Goal: Obtain resource: Download file/media

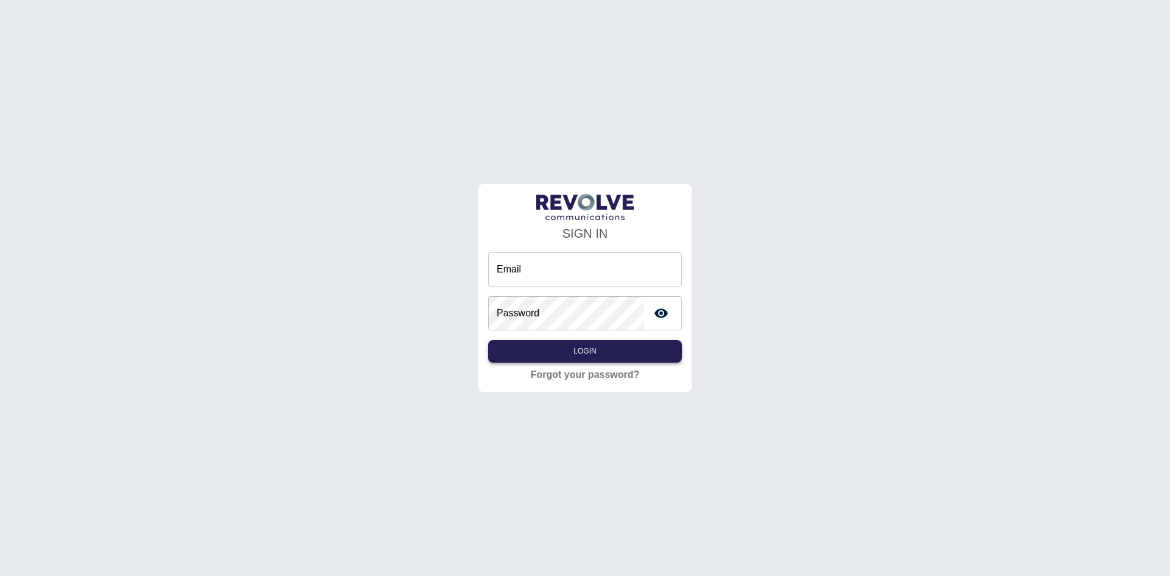
type input "**********"
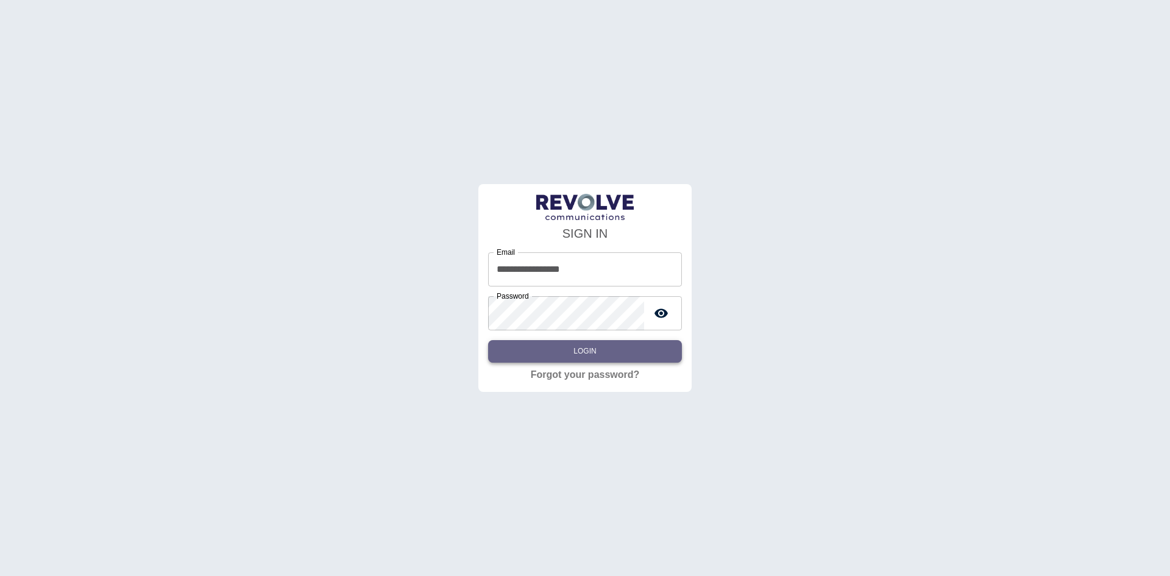
click at [557, 344] on button "Login" at bounding box center [585, 351] width 194 height 23
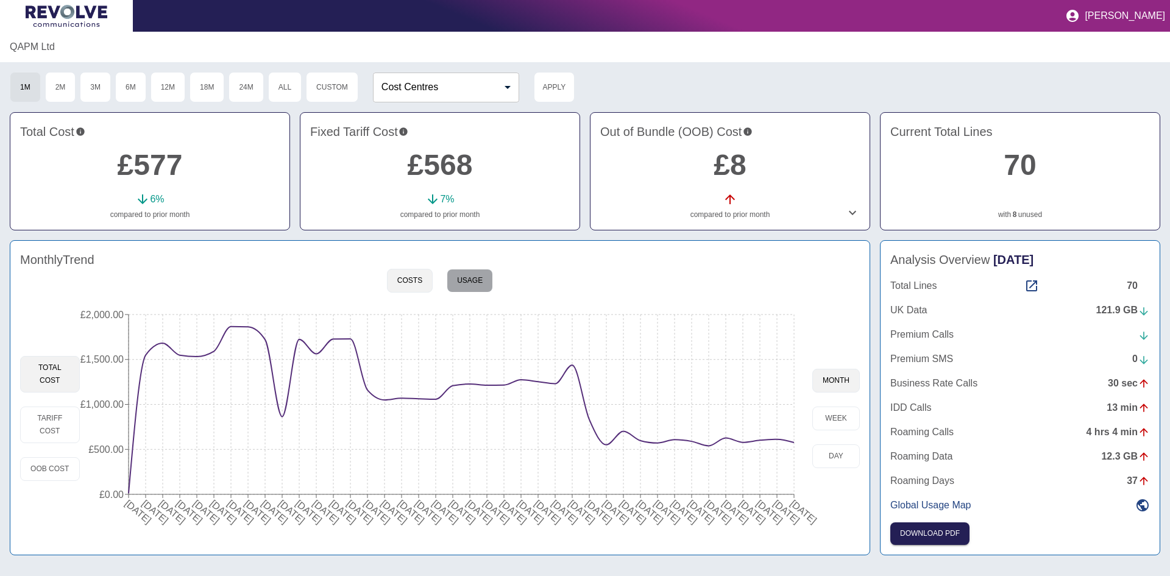
click at [456, 282] on button "Usage" at bounding box center [470, 281] width 46 height 24
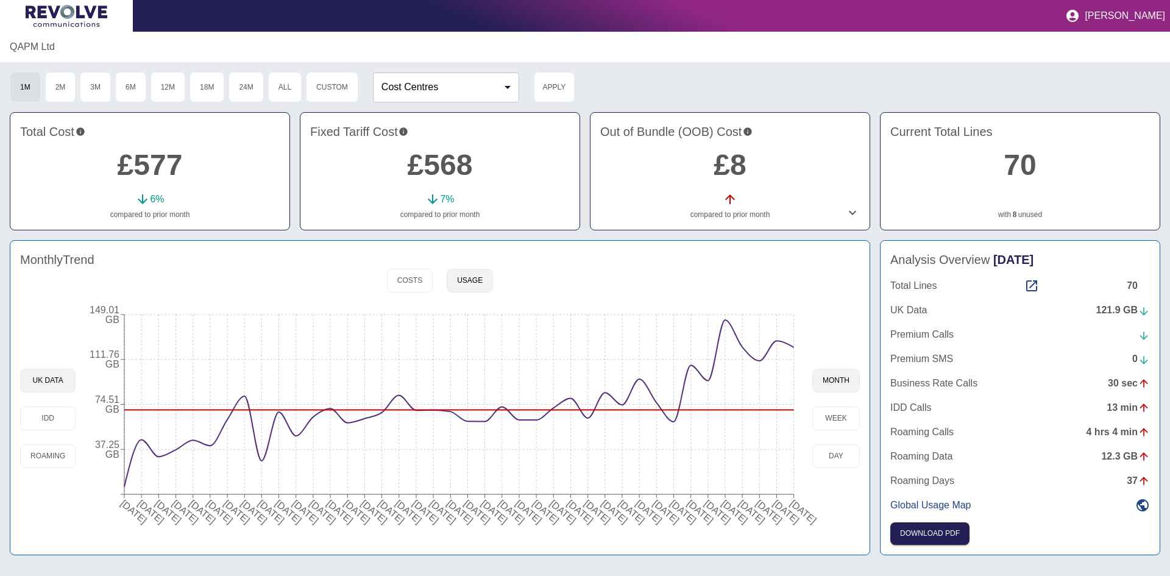
click at [1113, 310] on div "121.9 GB" at bounding box center [1123, 310] width 54 height 15
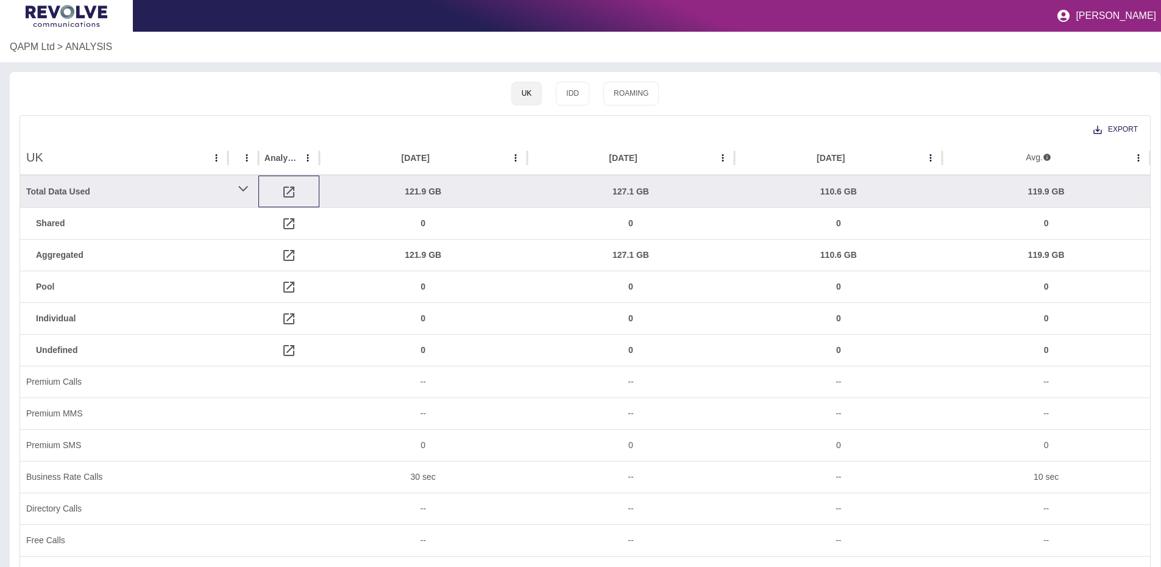
click at [286, 193] on icon at bounding box center [288, 191] width 11 height 11
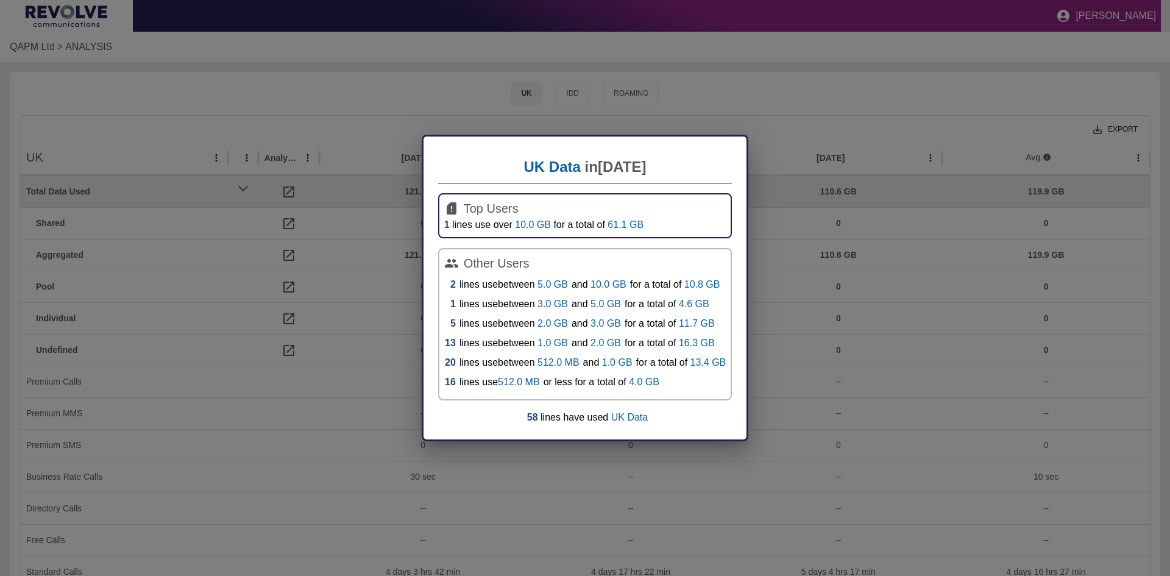
click at [517, 229] on p "10.0 GB" at bounding box center [534, 224] width 38 height 10
click at [617, 225] on p "61.1 GB" at bounding box center [626, 224] width 36 height 10
click at [629, 417] on p "UK Data" at bounding box center [629, 417] width 37 height 10
click at [316, 353] on div "UK Data in [DATE] Top Users 1 lines use over 10.0 GB for a total of 61.1 GB Oth…" at bounding box center [585, 288] width 1170 height 576
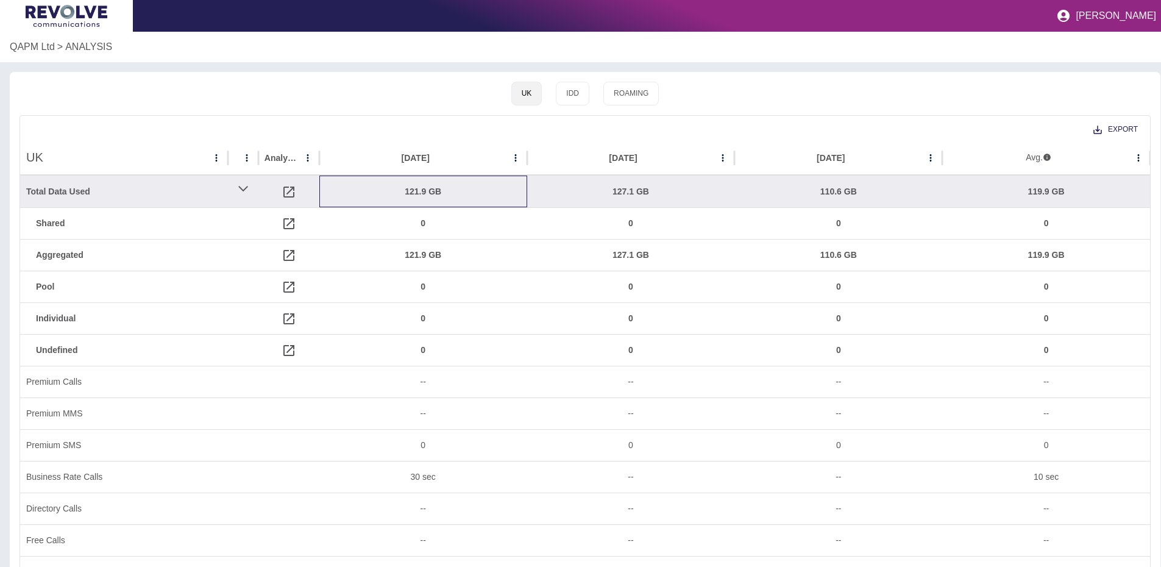
click at [422, 194] on div "121.9 GB" at bounding box center [423, 191] width 196 height 31
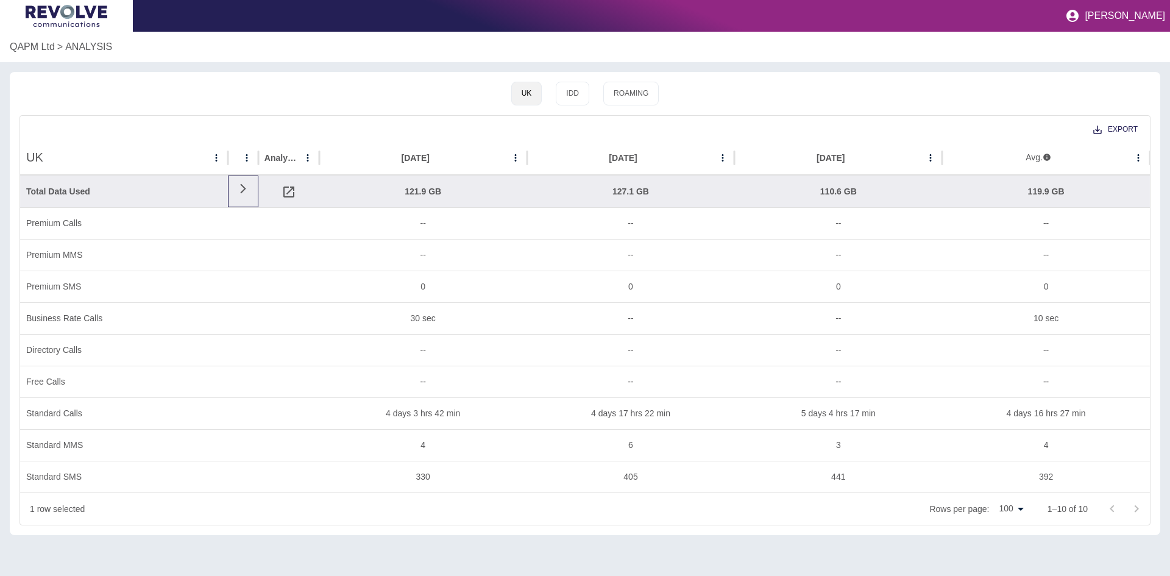
click at [248, 185] on icon at bounding box center [243, 189] width 15 height 12
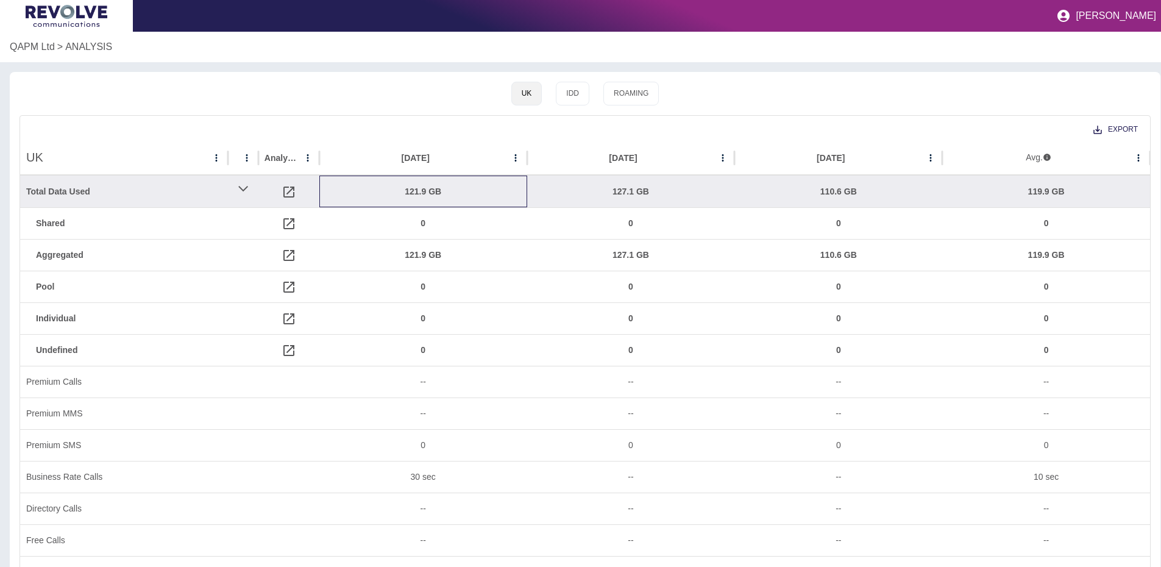
click at [425, 186] on div "121.9 GB" at bounding box center [423, 191] width 196 height 31
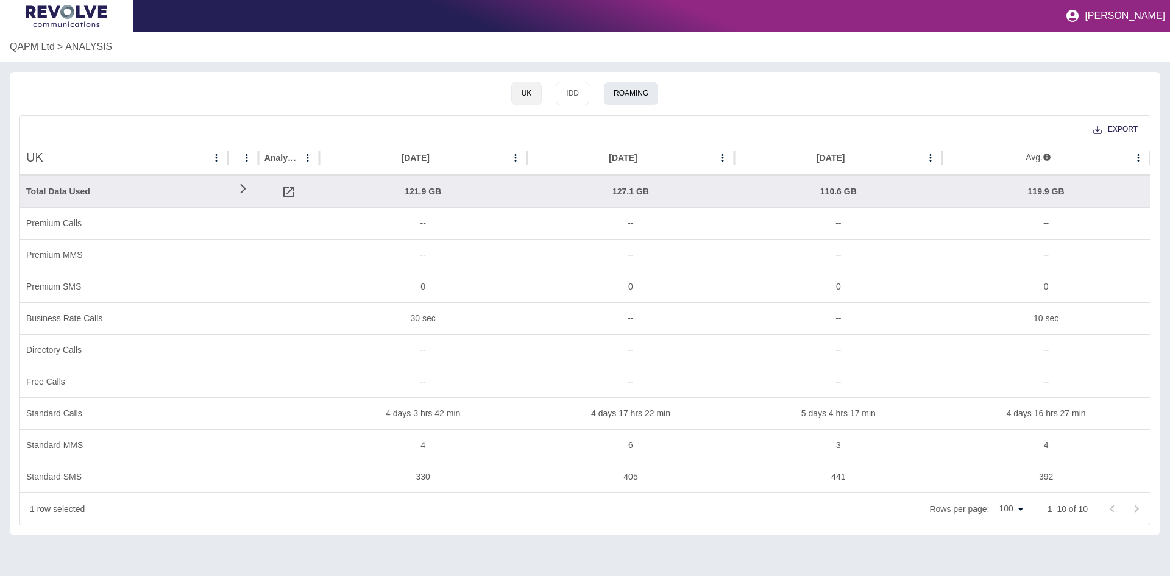
click at [621, 95] on button "Roaming" at bounding box center [630, 94] width 55 height 24
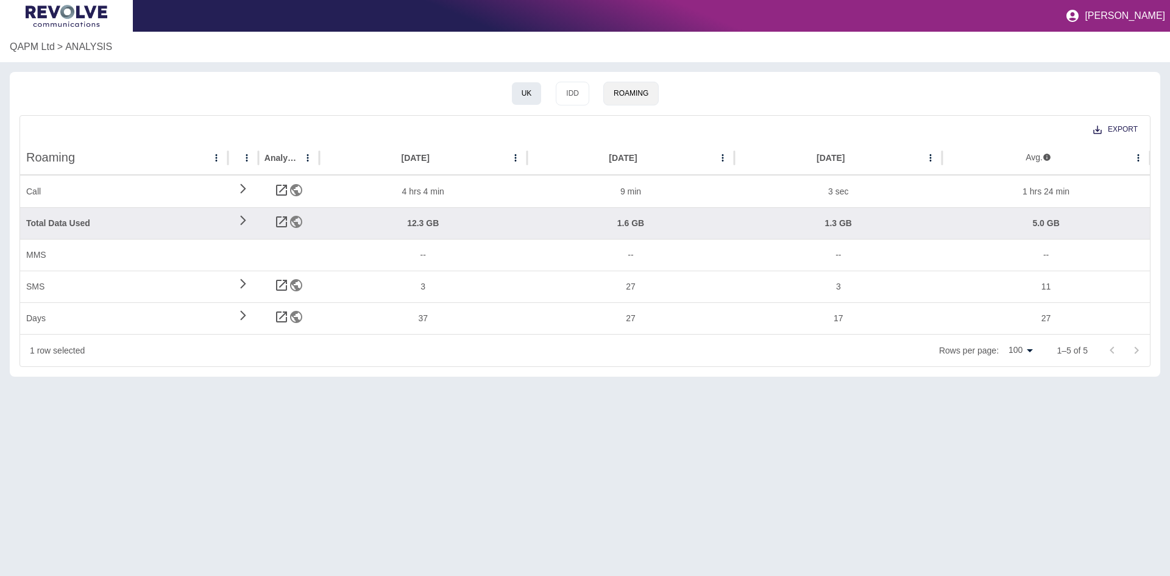
click at [530, 87] on button "UK" at bounding box center [526, 94] width 31 height 24
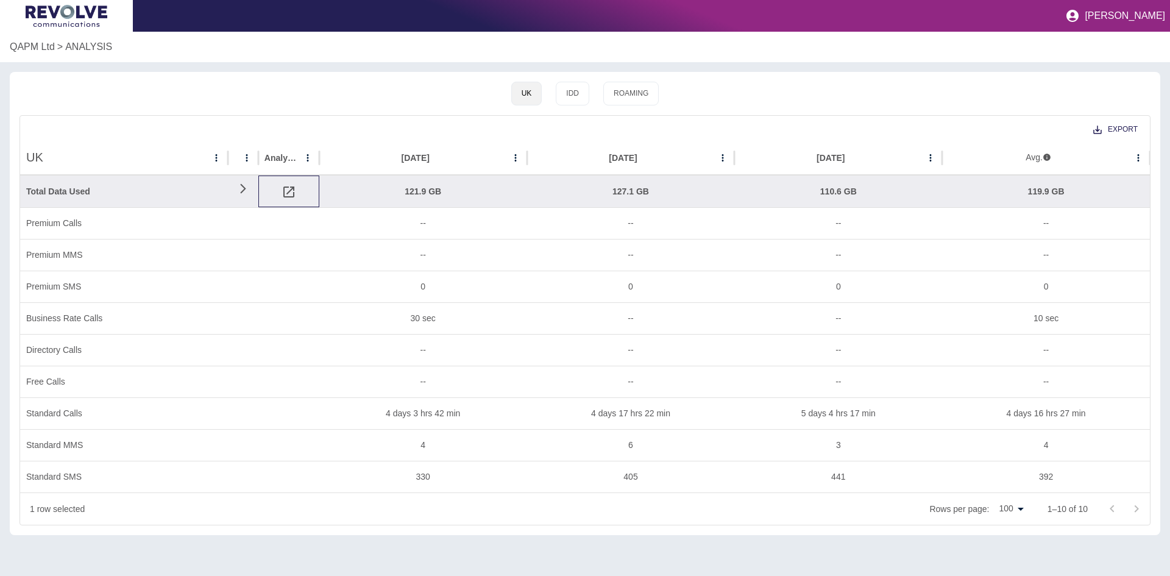
click at [287, 196] on icon at bounding box center [289, 192] width 15 height 15
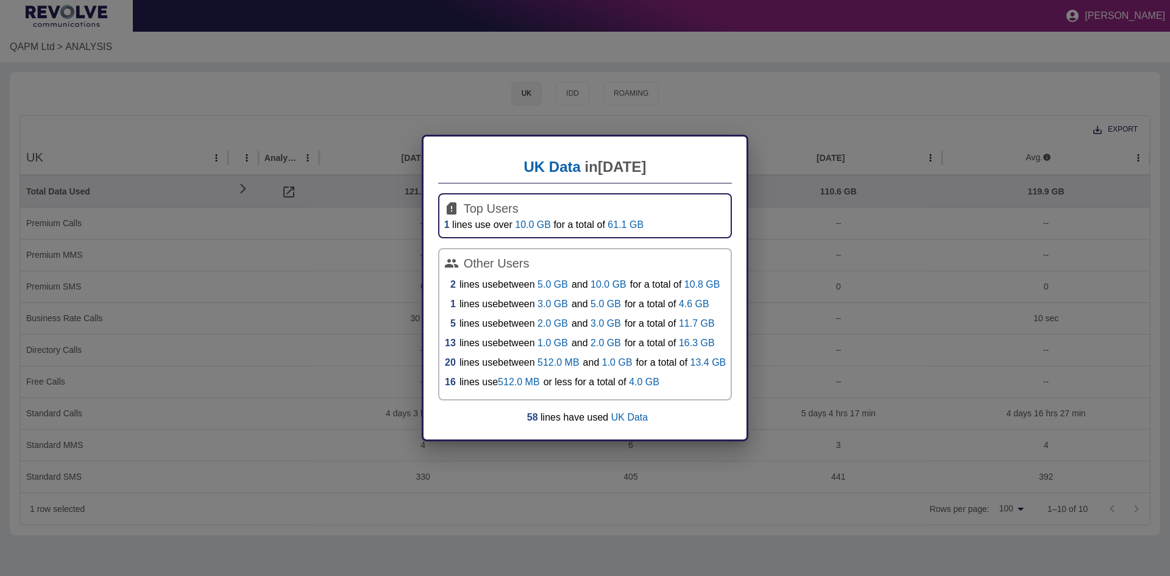
click at [447, 285] on span "2" at bounding box center [450, 284] width 12 height 15
click at [452, 285] on link "2" at bounding box center [452, 284] width 5 height 15
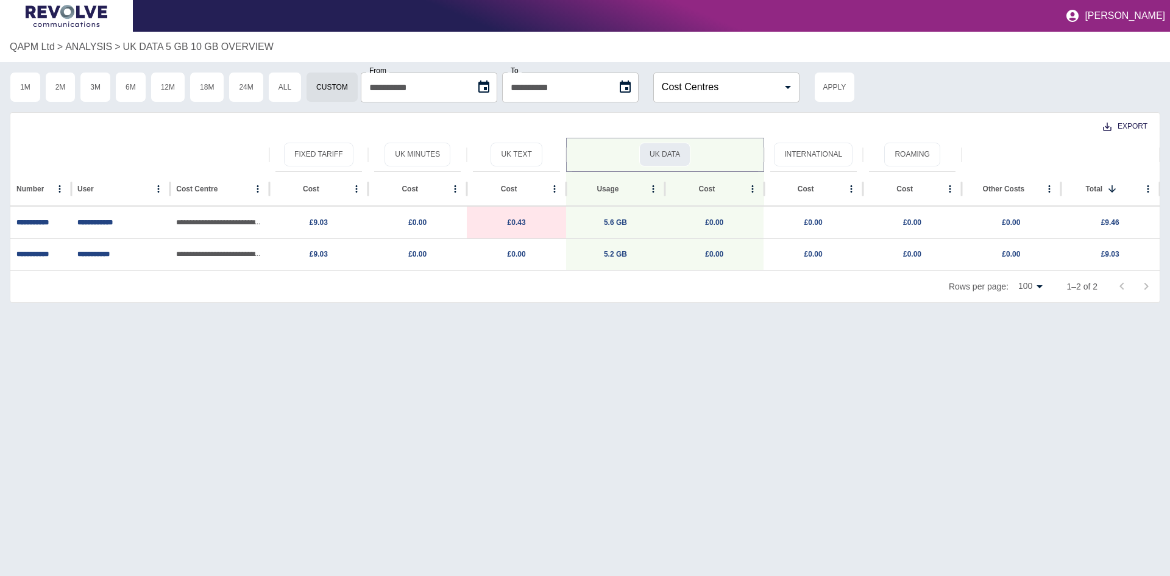
click at [667, 157] on button "UK Data" at bounding box center [664, 155] width 51 height 24
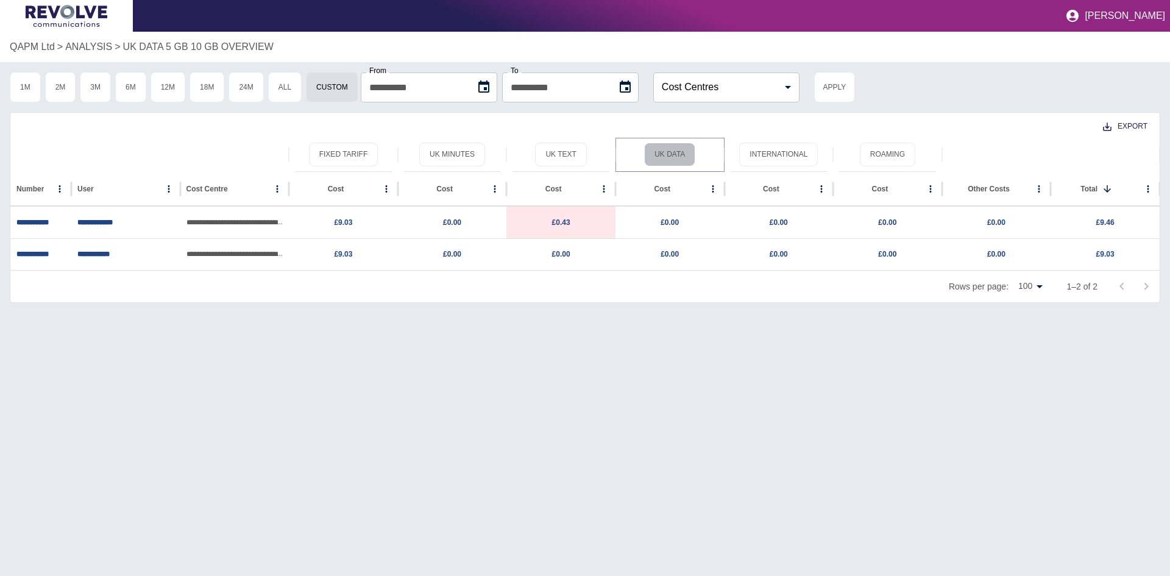
click at [667, 157] on button "UK Data" at bounding box center [669, 155] width 51 height 24
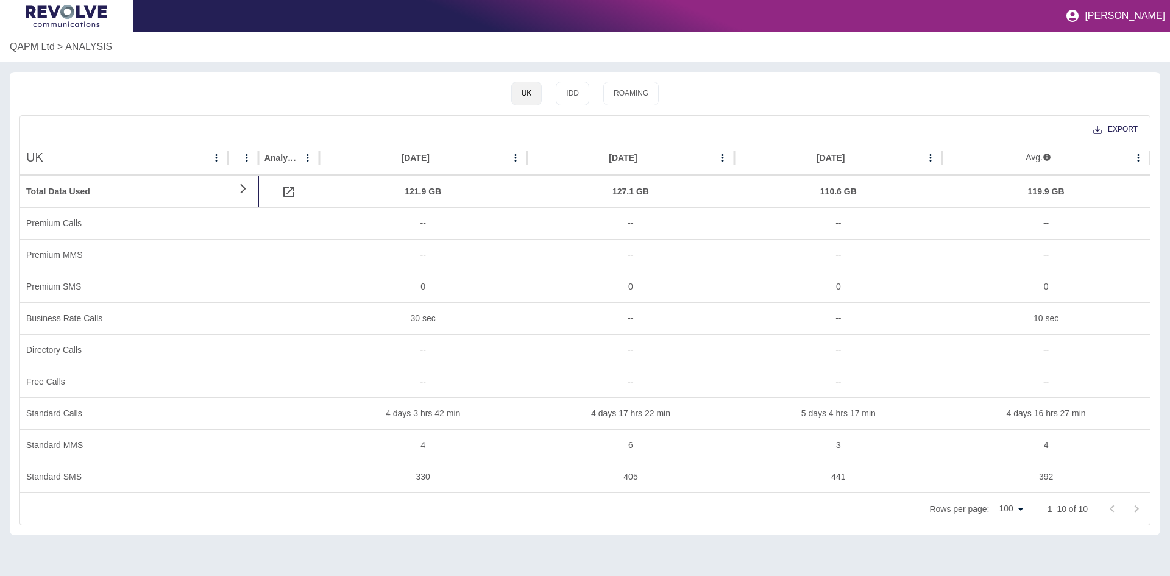
click at [283, 190] on icon at bounding box center [289, 192] width 15 height 15
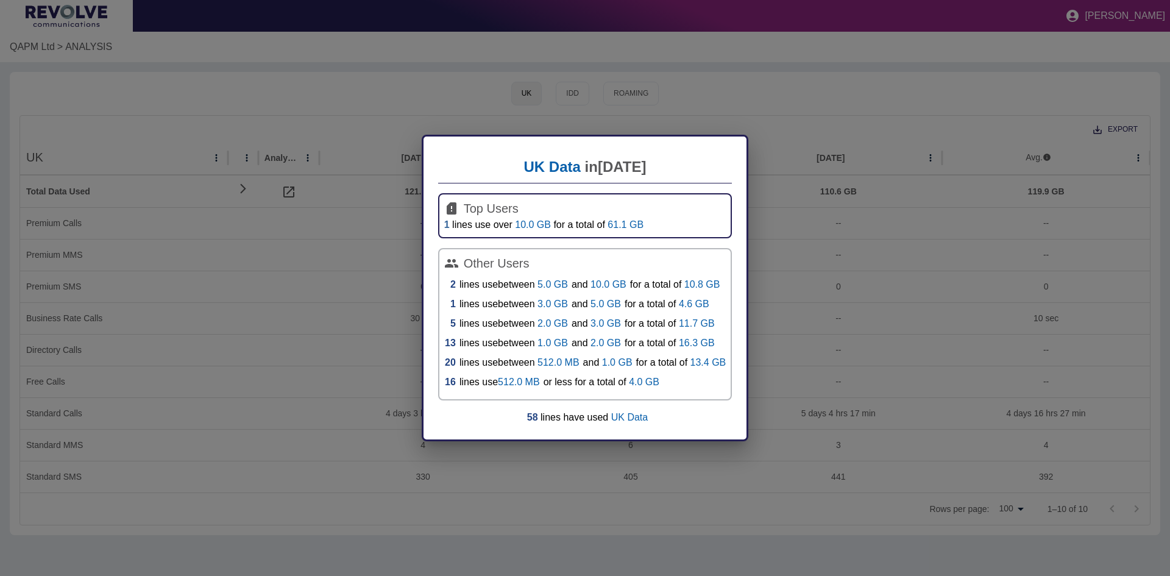
click at [444, 225] on link "1" at bounding box center [446, 224] width 5 height 10
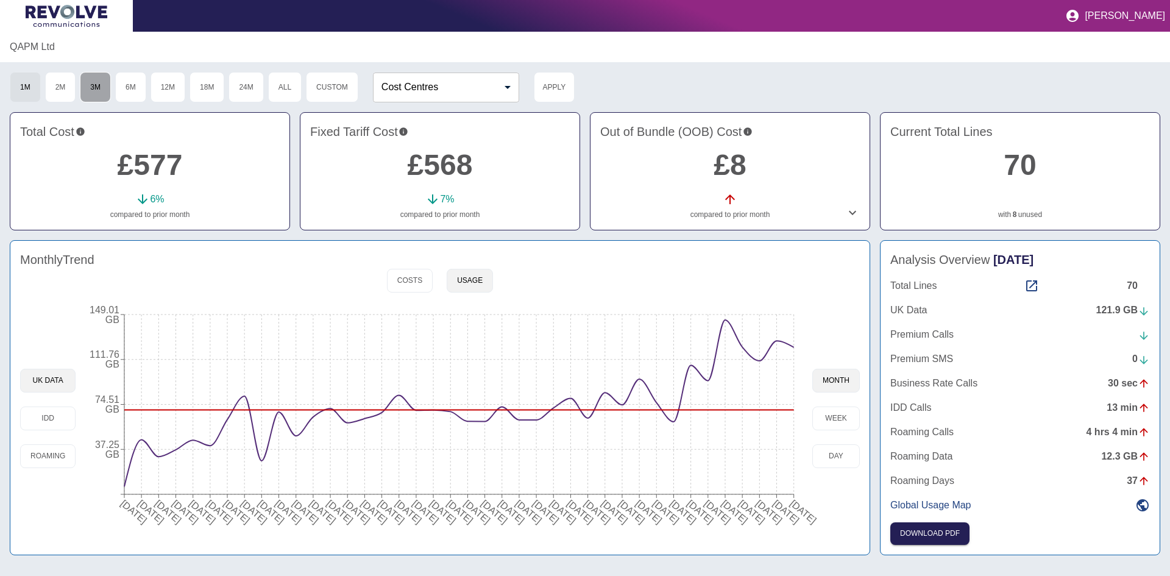
click at [99, 88] on button "3M" at bounding box center [95, 87] width 31 height 30
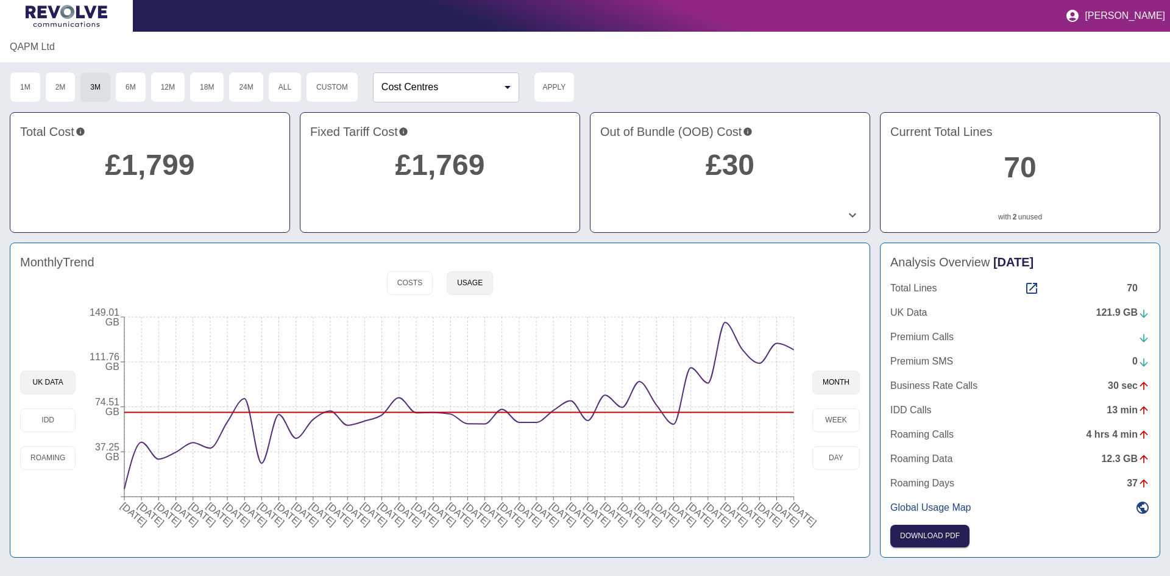
click at [1136, 314] on div "121.9 GB" at bounding box center [1123, 312] width 54 height 15
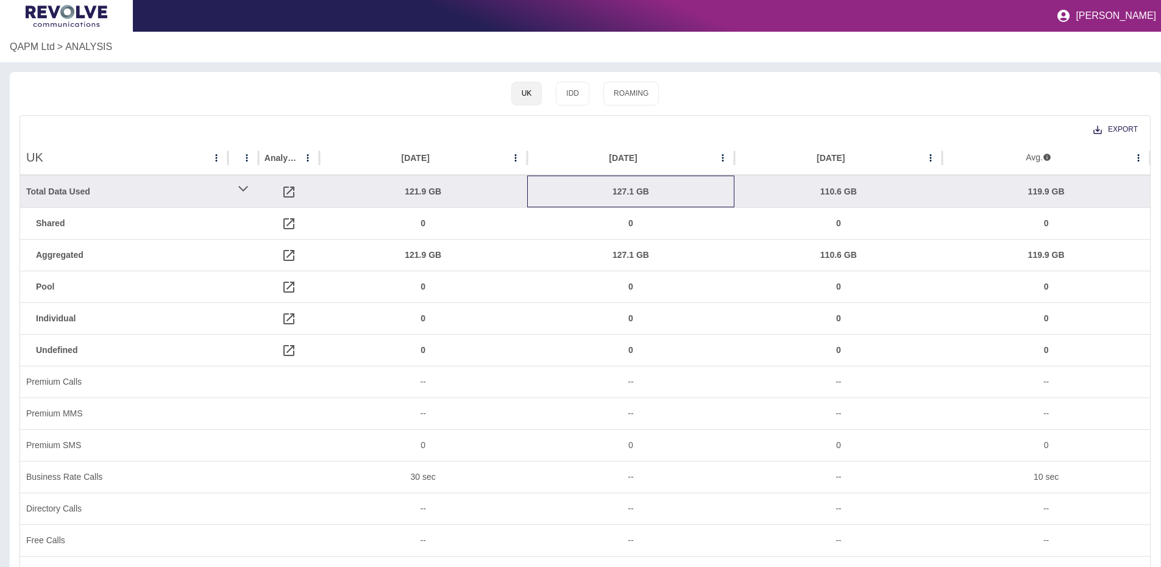
click at [625, 190] on div "127.1 GB" at bounding box center [631, 191] width 196 height 31
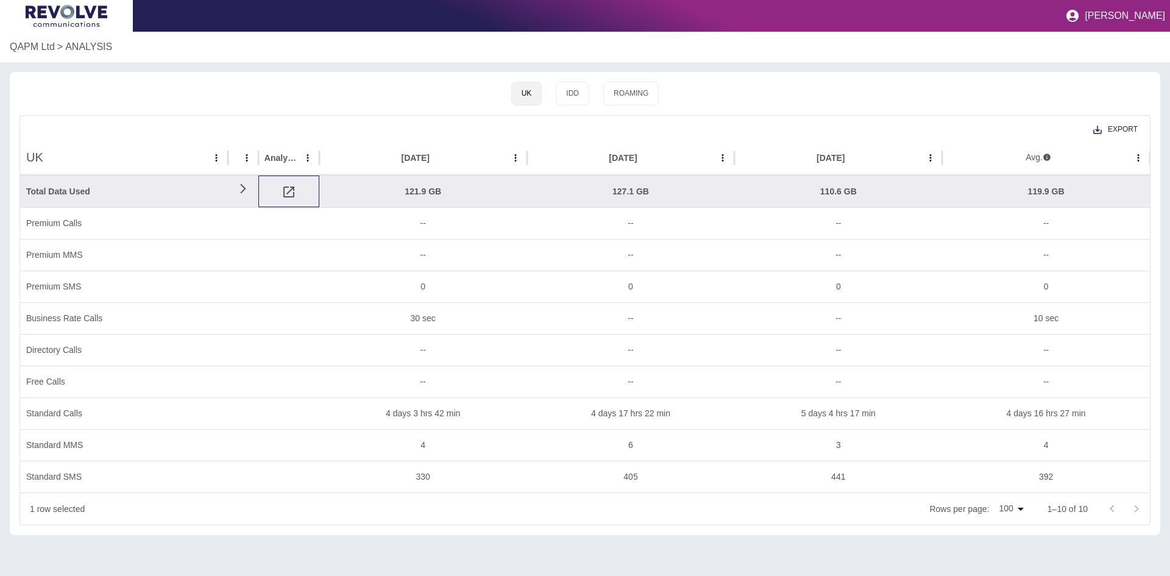
click at [291, 188] on icon at bounding box center [288, 191] width 11 height 11
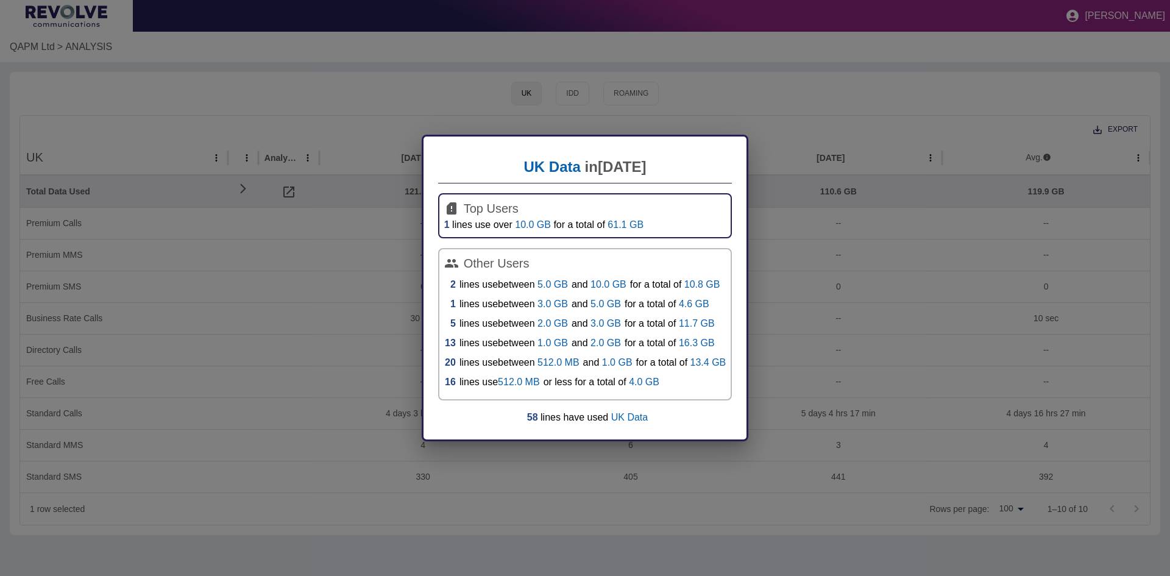
drag, startPoint x: 274, startPoint y: 483, endPoint x: 297, endPoint y: 453, distance: 38.2
click at [279, 478] on div "UK Data in [DATE] Top Users 1 lines use over 10.0 GB for a total of 61.1 GB Oth…" at bounding box center [585, 288] width 1170 height 576
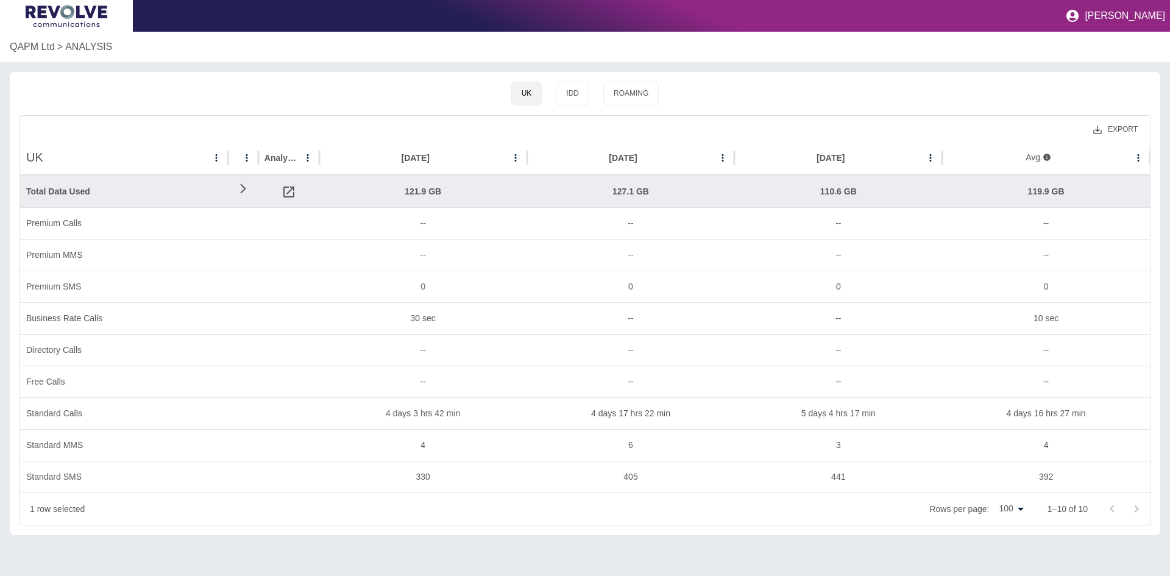
click at [1115, 126] on button "Export" at bounding box center [1115, 129] width 64 height 23
click at [1089, 157] on li "Download as CSV" at bounding box center [1098, 157] width 99 height 22
click at [415, 188] on div "121.9 GB" at bounding box center [423, 191] width 196 height 31
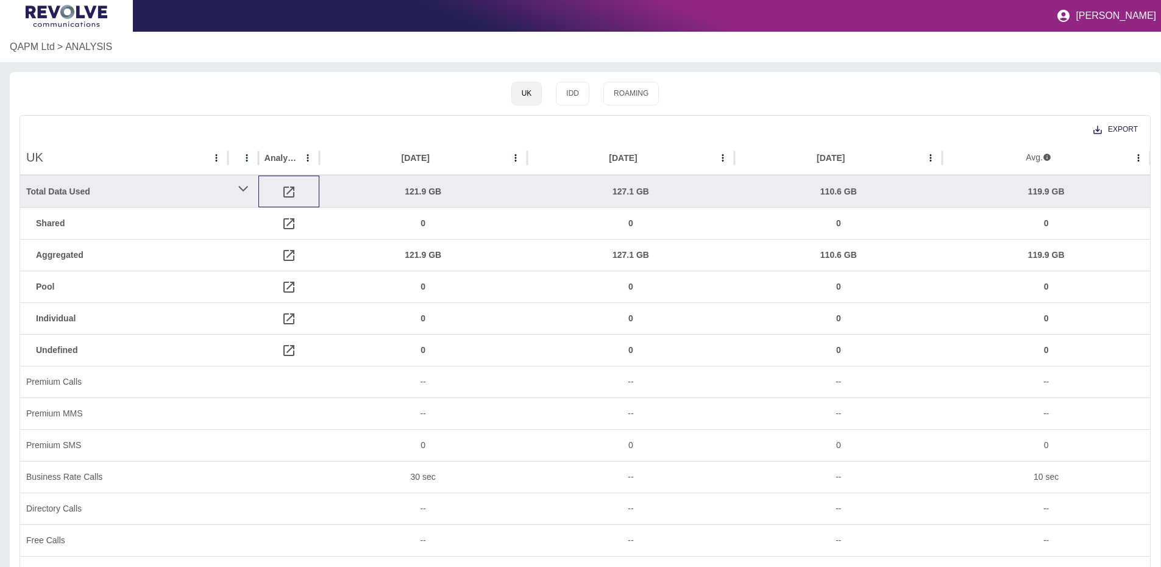
click at [287, 190] on icon at bounding box center [289, 192] width 15 height 15
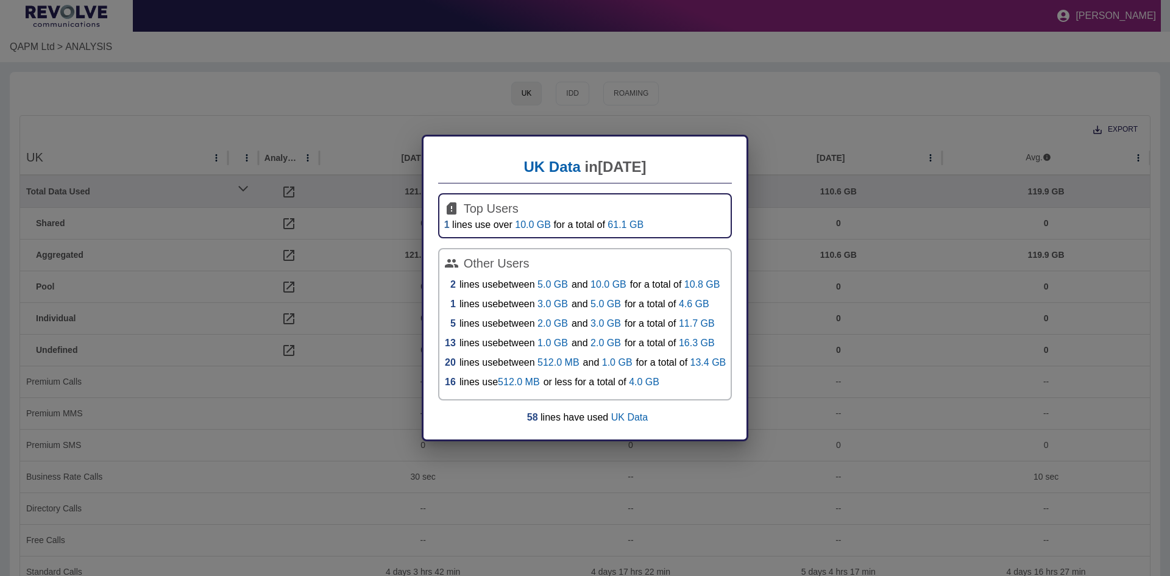
click at [444, 224] on link "1" at bounding box center [446, 224] width 5 height 10
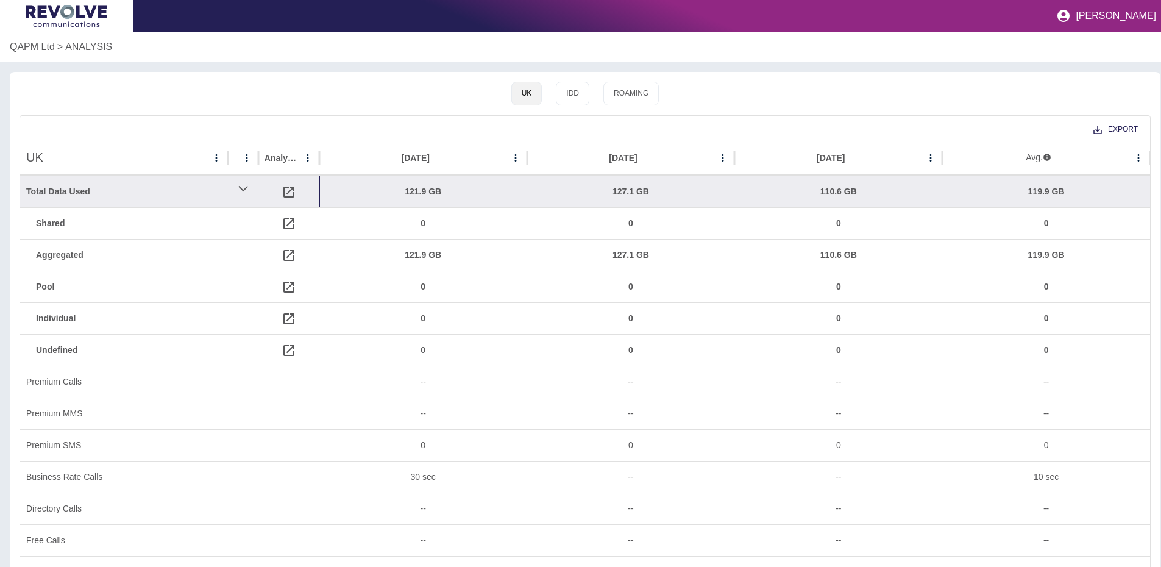
click at [422, 193] on div "121.9 GB" at bounding box center [423, 191] width 196 height 31
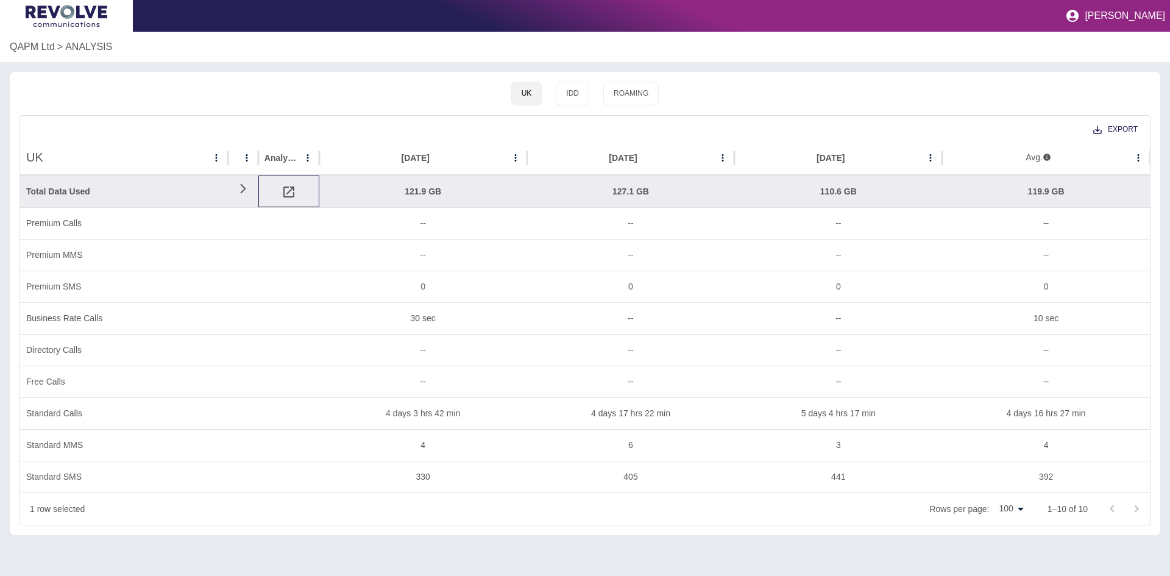
click at [282, 189] on icon at bounding box center [289, 192] width 15 height 15
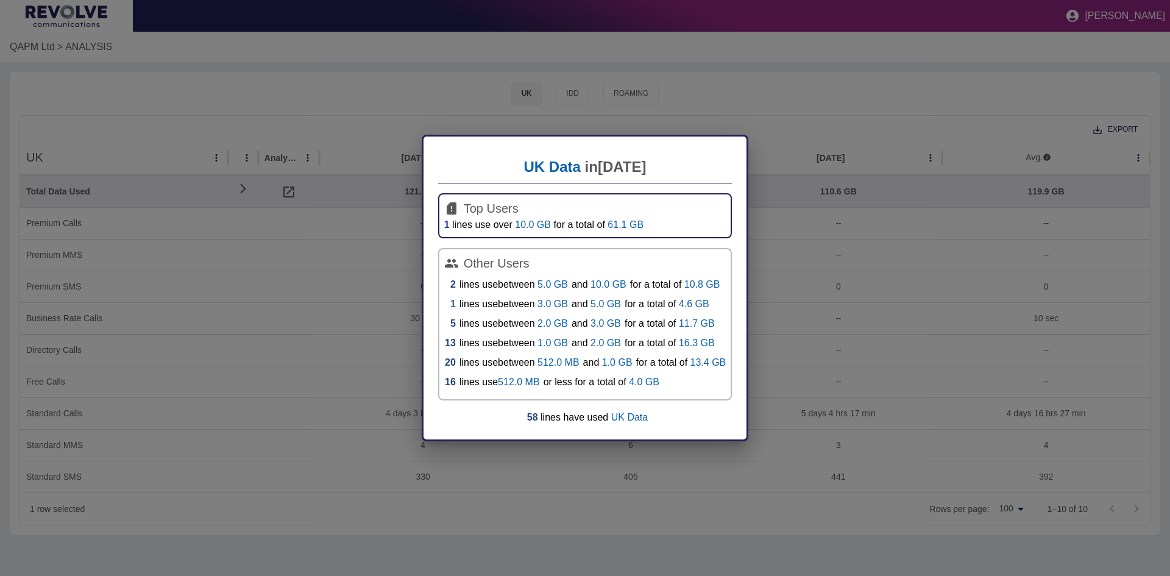
click at [450, 303] on link "1" at bounding box center [452, 304] width 5 height 15
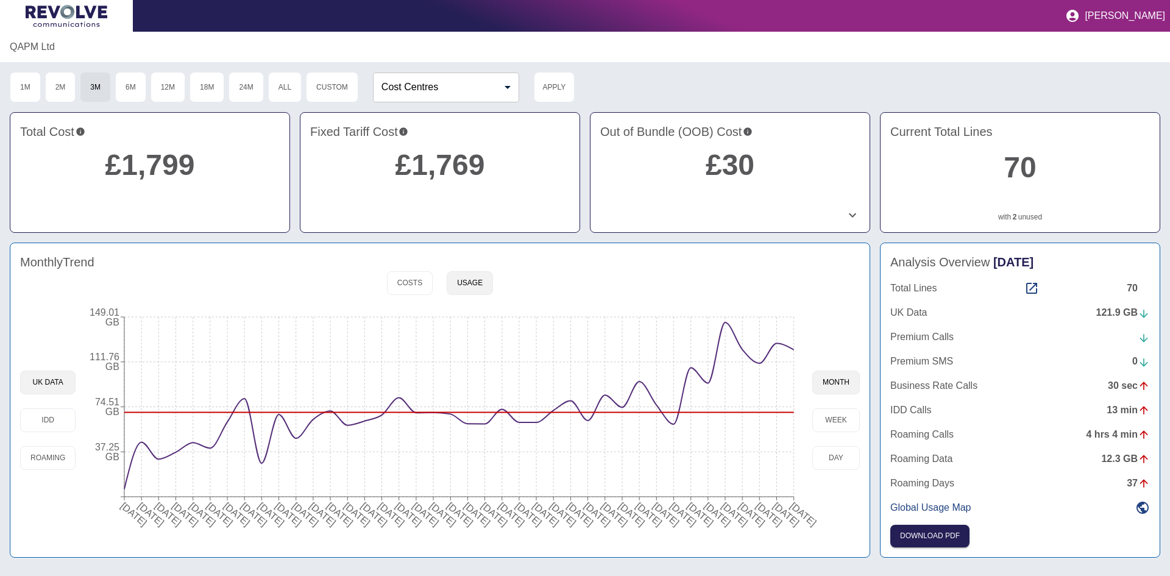
click at [723, 509] on tspan "[DATE]" at bounding box center [735, 513] width 30 height 27
click at [34, 89] on button "1M" at bounding box center [25, 87] width 31 height 30
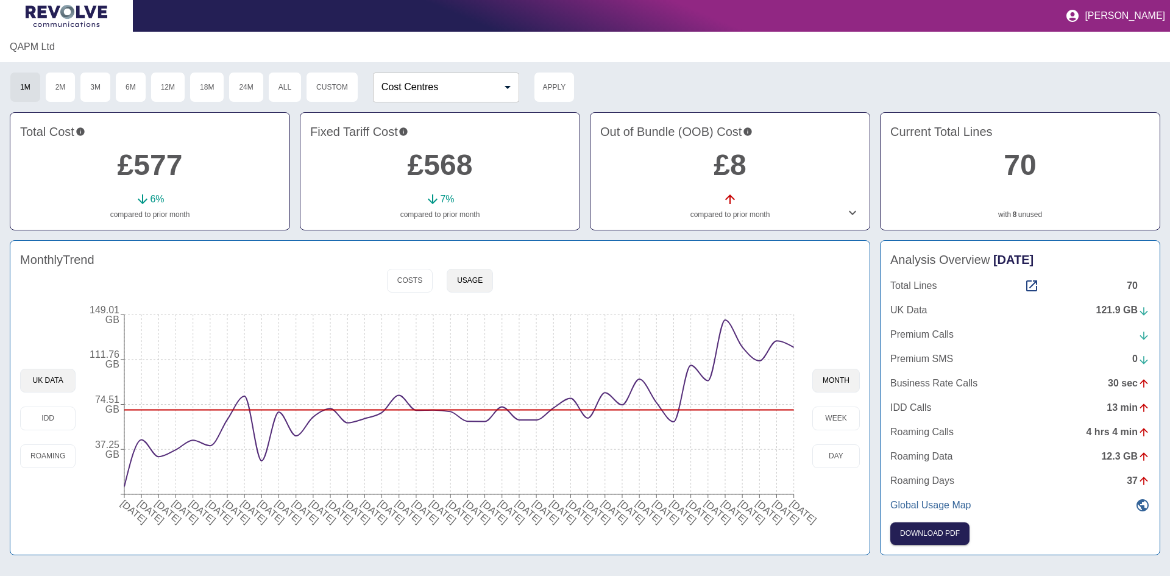
click at [935, 510] on p "Global Usage Map" at bounding box center [930, 505] width 81 height 15
click at [929, 539] on button "Download PDF" at bounding box center [929, 533] width 79 height 23
click at [938, 530] on button "Download PDF" at bounding box center [929, 533] width 79 height 23
click at [1122, 319] on div "Total Lines 70 UK Data 121.9 GB Premium Calls Premium SMS 0 Business Rate Calls…" at bounding box center [1020, 395] width 260 height 234
click at [1122, 311] on div "121.9 GB" at bounding box center [1123, 310] width 54 height 15
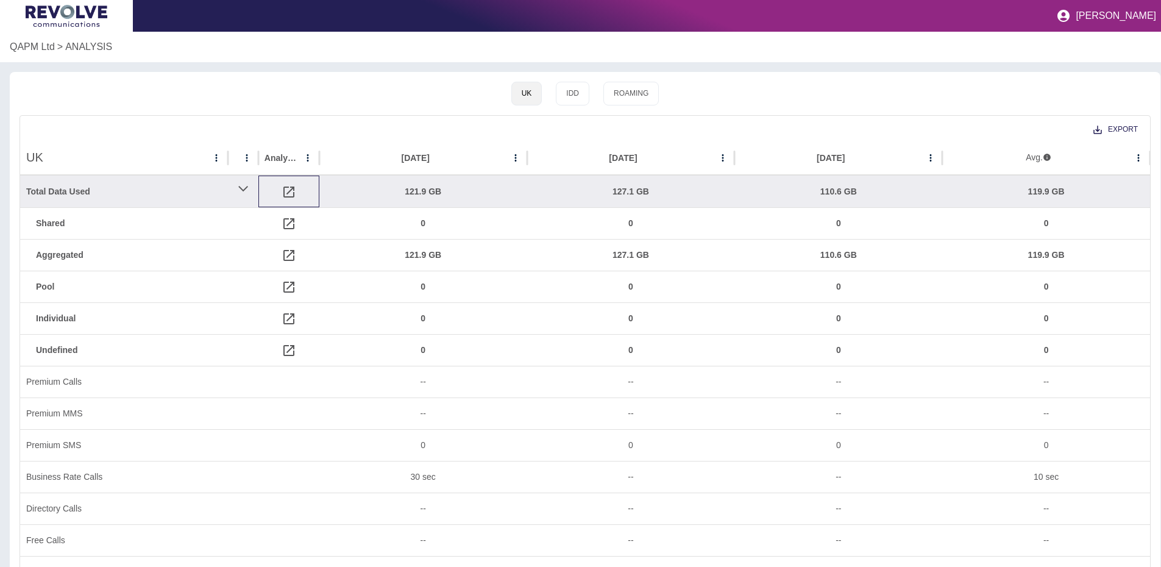
click at [291, 193] on icon at bounding box center [289, 192] width 15 height 15
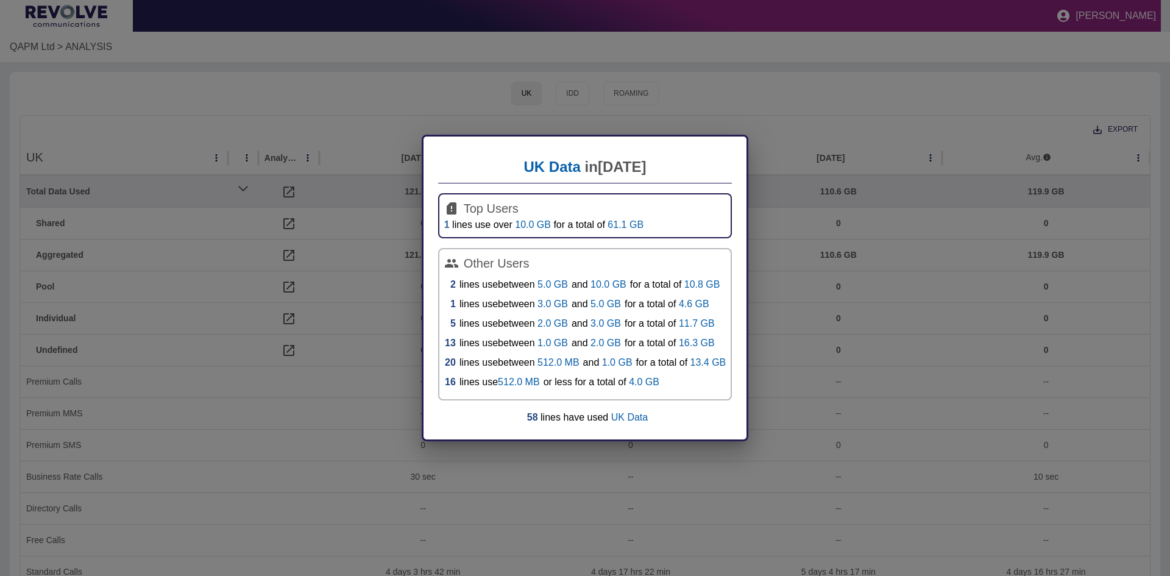
click at [444, 222] on link "1" at bounding box center [446, 224] width 5 height 10
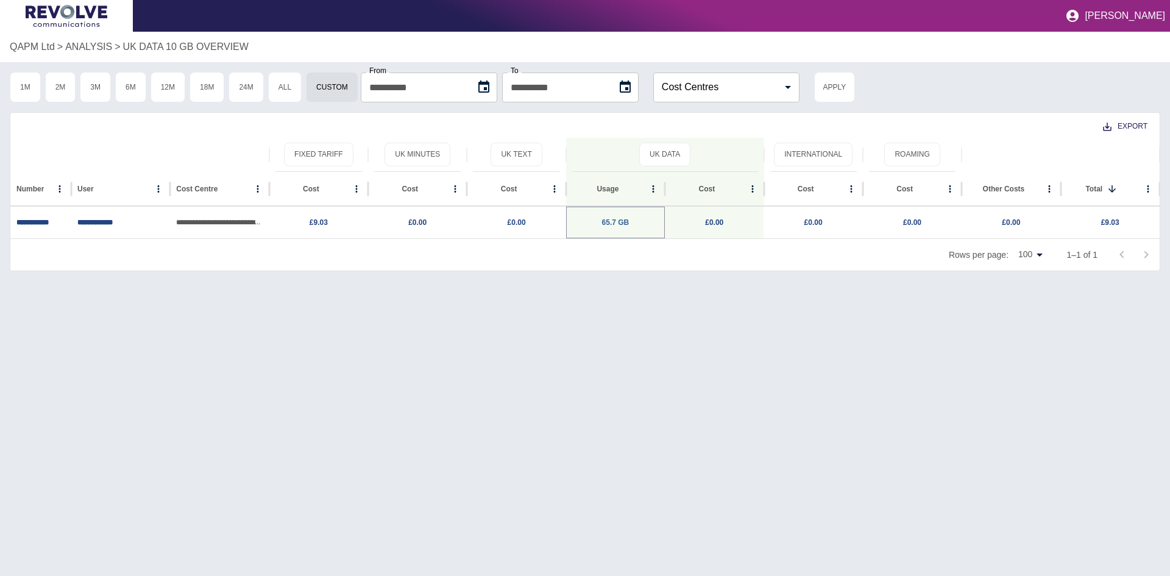
click at [612, 223] on link "65.7 GB" at bounding box center [615, 222] width 27 height 9
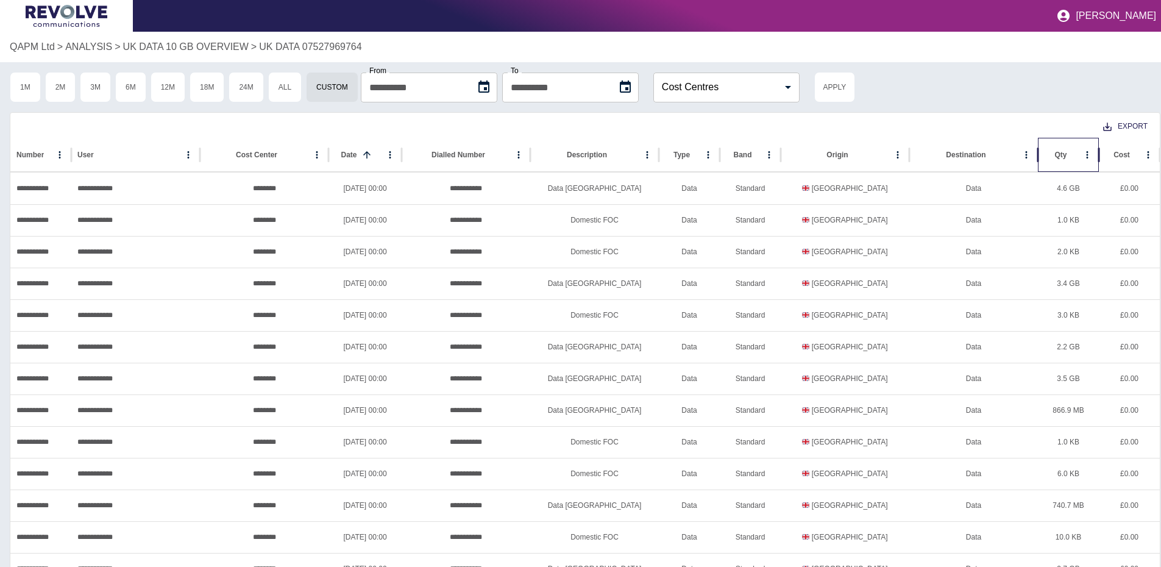
click at [1054, 155] on div "Qty" at bounding box center [1060, 155] width 12 height 9
click at [807, 113] on div "Export" at bounding box center [584, 125] width 1149 height 25
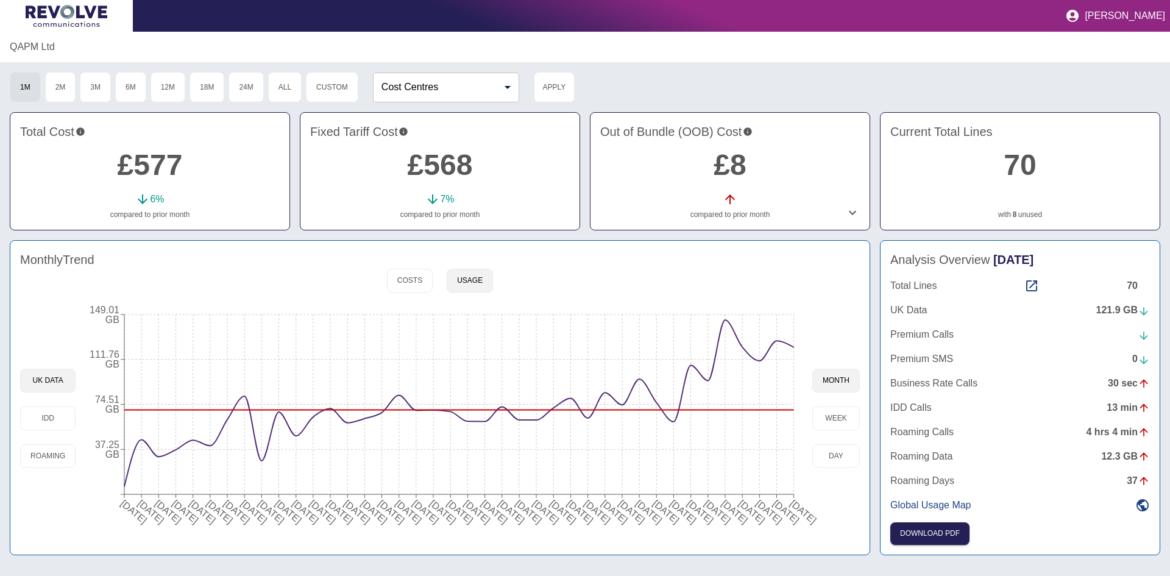
click at [1109, 310] on div "121.9 GB" at bounding box center [1123, 310] width 54 height 15
click at [1116, 311] on div "121.9 GB" at bounding box center [1123, 310] width 54 height 15
click at [1112, 315] on div "121.9 GB" at bounding box center [1123, 310] width 54 height 15
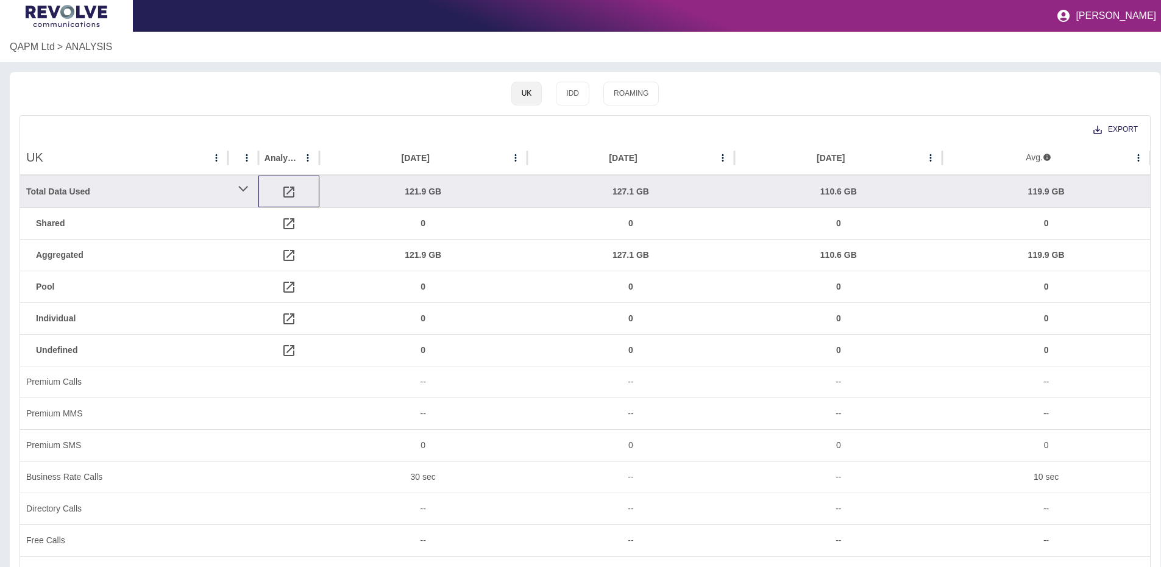
click at [287, 192] on icon at bounding box center [289, 192] width 15 height 15
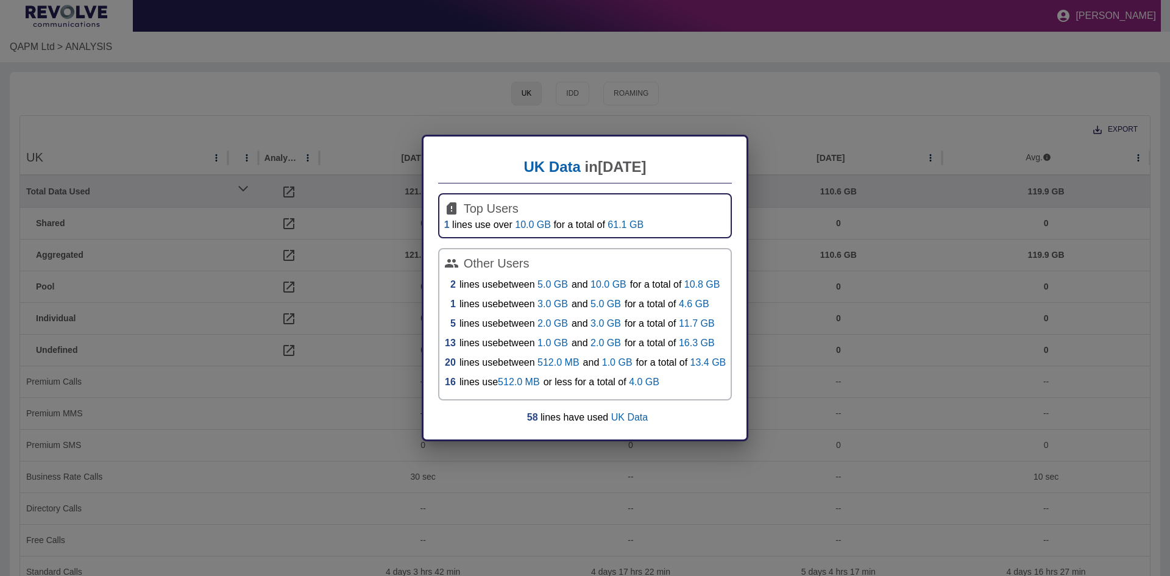
click at [444, 229] on link "1" at bounding box center [446, 224] width 5 height 10
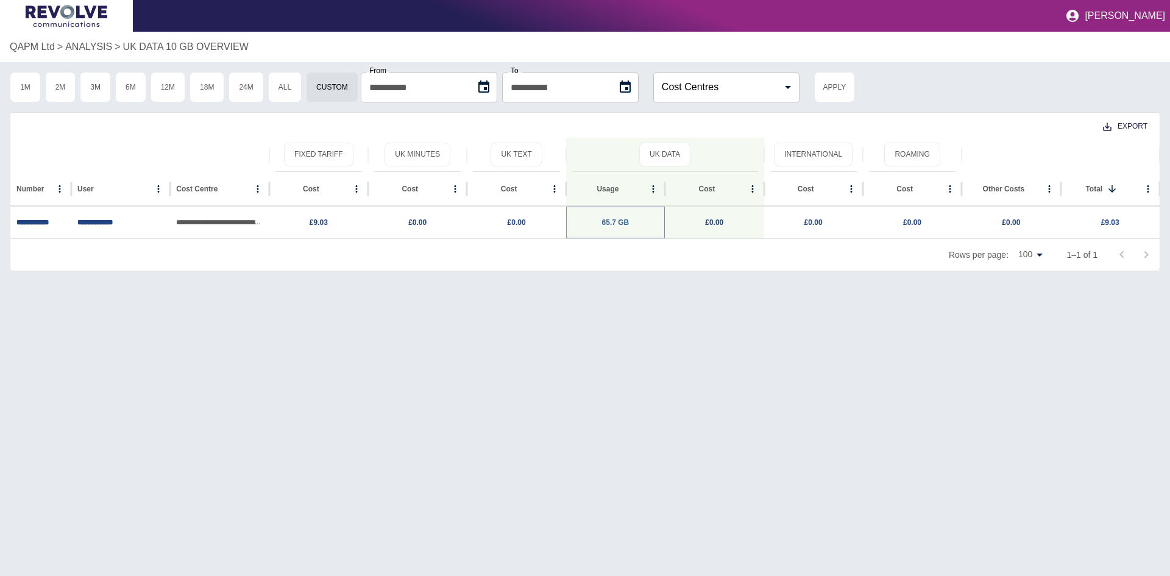
click at [606, 226] on link "65.7 GB" at bounding box center [615, 222] width 27 height 9
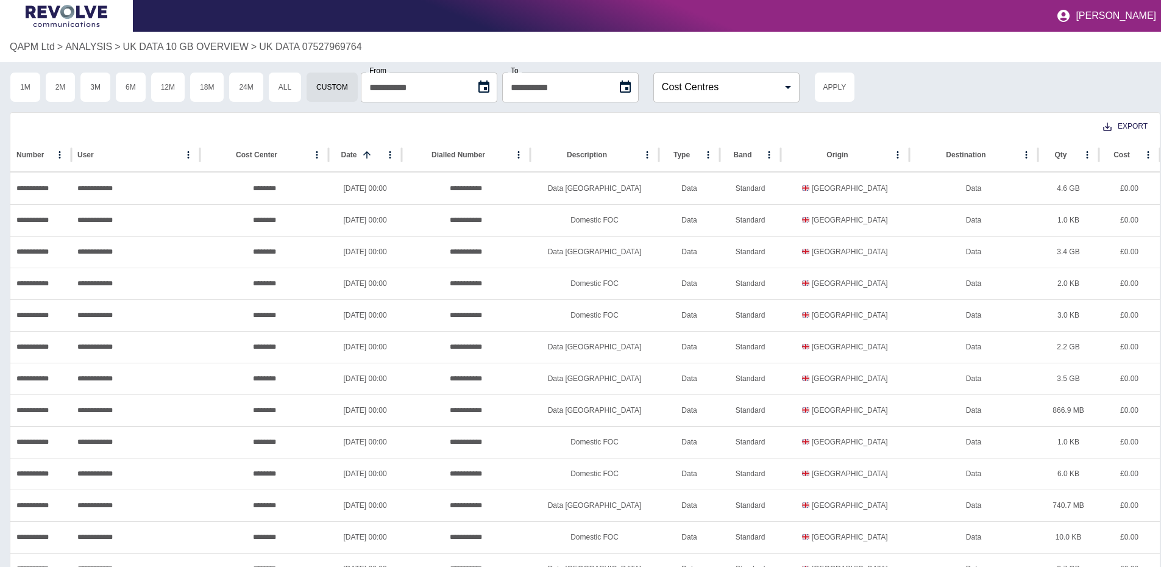
scroll to position [0, 9]
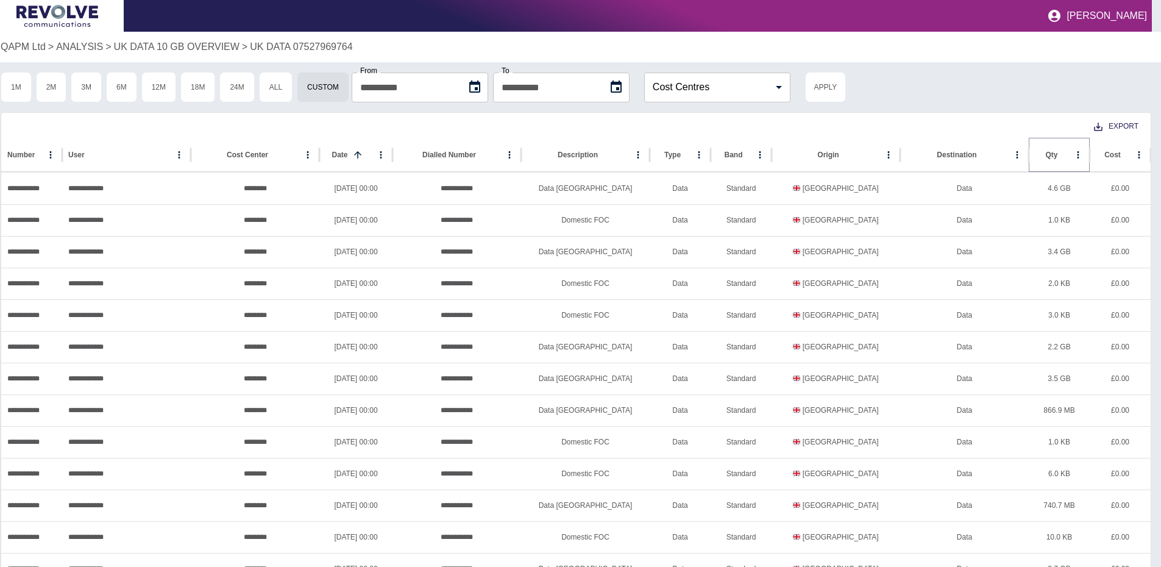
click at [1059, 153] on button "Sort" at bounding box center [1067, 154] width 17 height 17
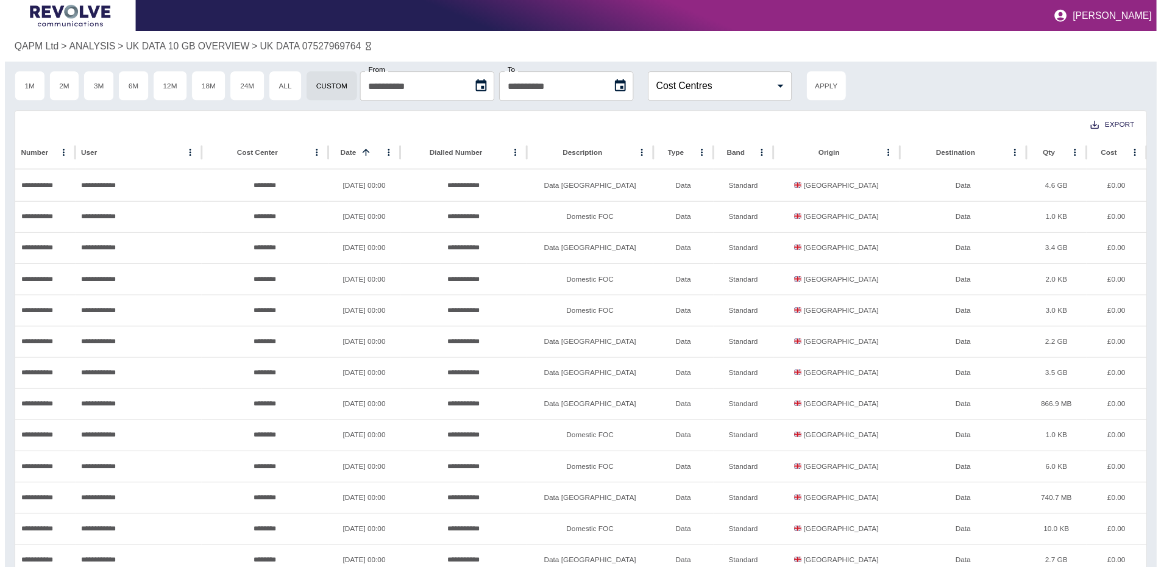
scroll to position [0, 9]
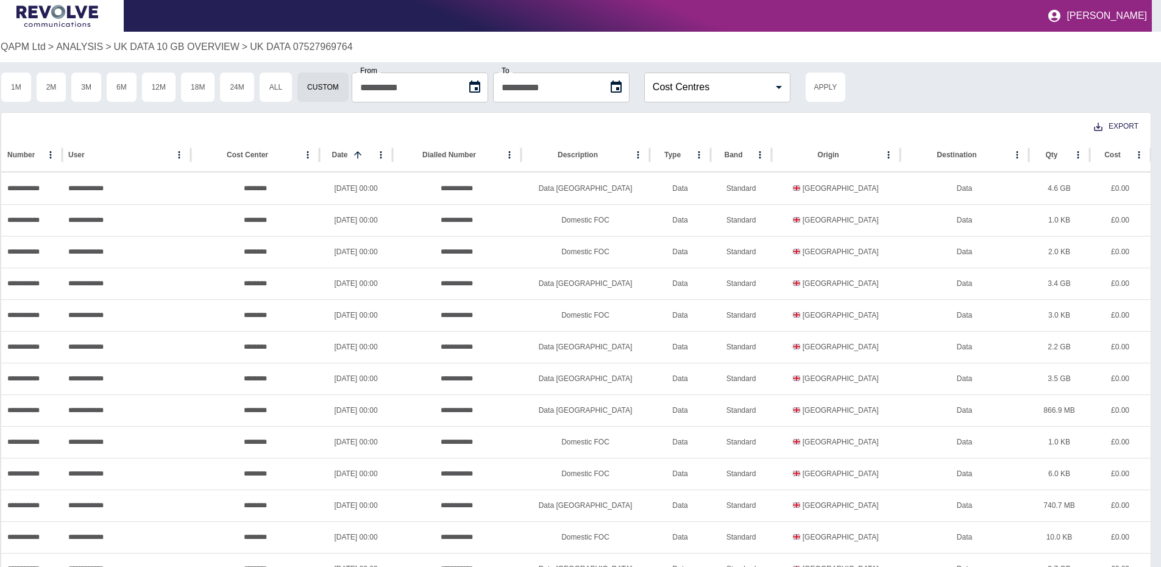
click at [397, 119] on div "Export" at bounding box center [575, 125] width 1149 height 25
click at [1062, 152] on icon "Sort" at bounding box center [1067, 154] width 11 height 11
drag, startPoint x: 952, startPoint y: 475, endPoint x: 957, endPoint y: 505, distance: 31.0
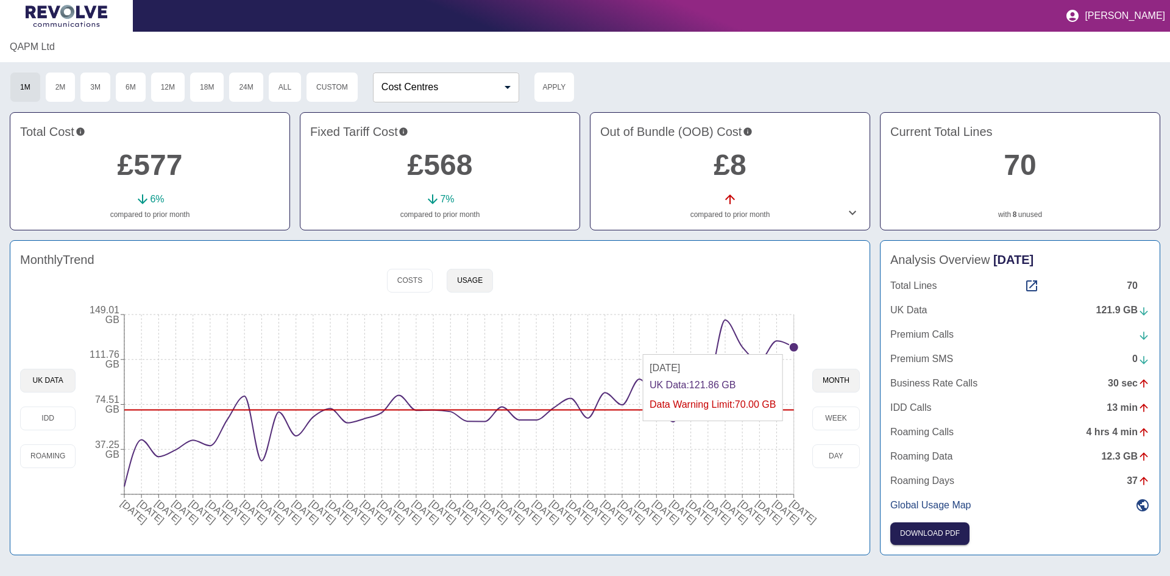
click at [792, 350] on circle at bounding box center [794, 347] width 10 height 10
click at [1116, 314] on div "121.9 GB" at bounding box center [1123, 310] width 54 height 15
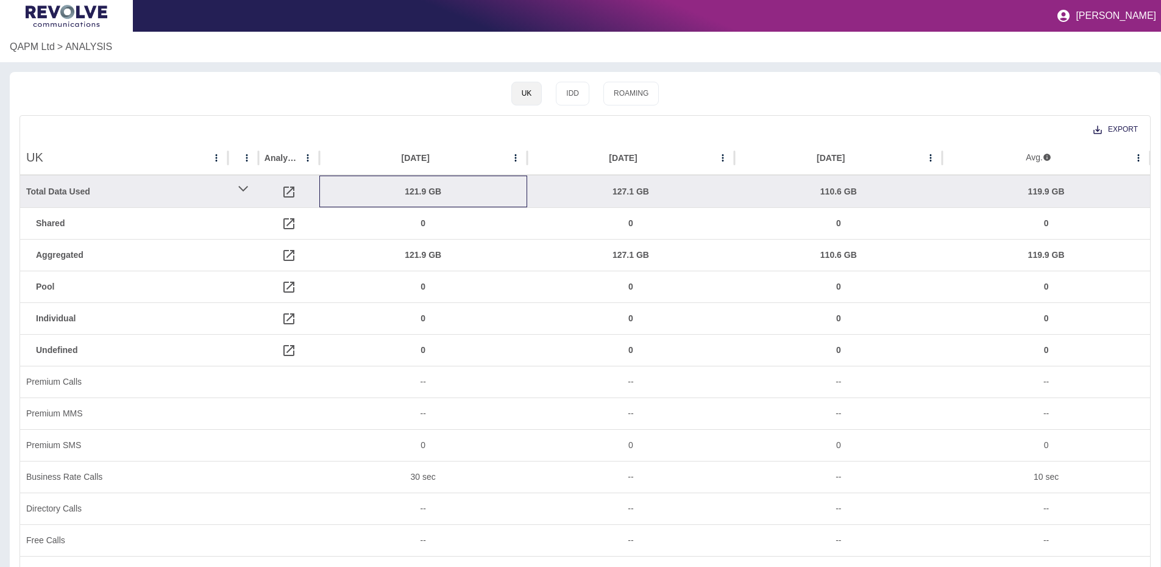
click at [406, 191] on div "121.9 GB" at bounding box center [423, 191] width 196 height 31
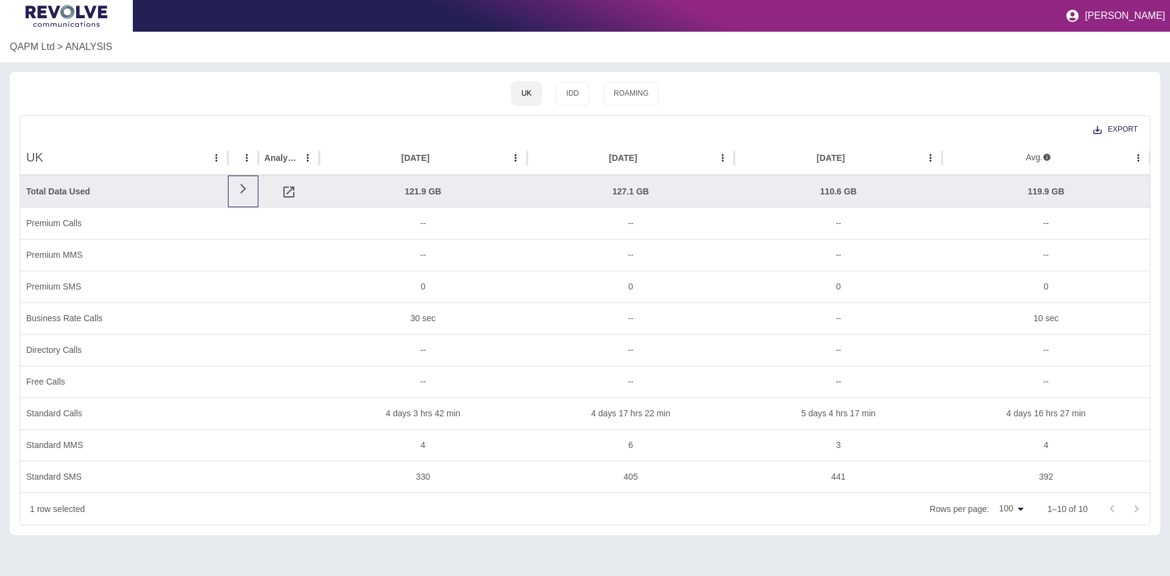
click at [249, 190] on icon at bounding box center [243, 189] width 15 height 12
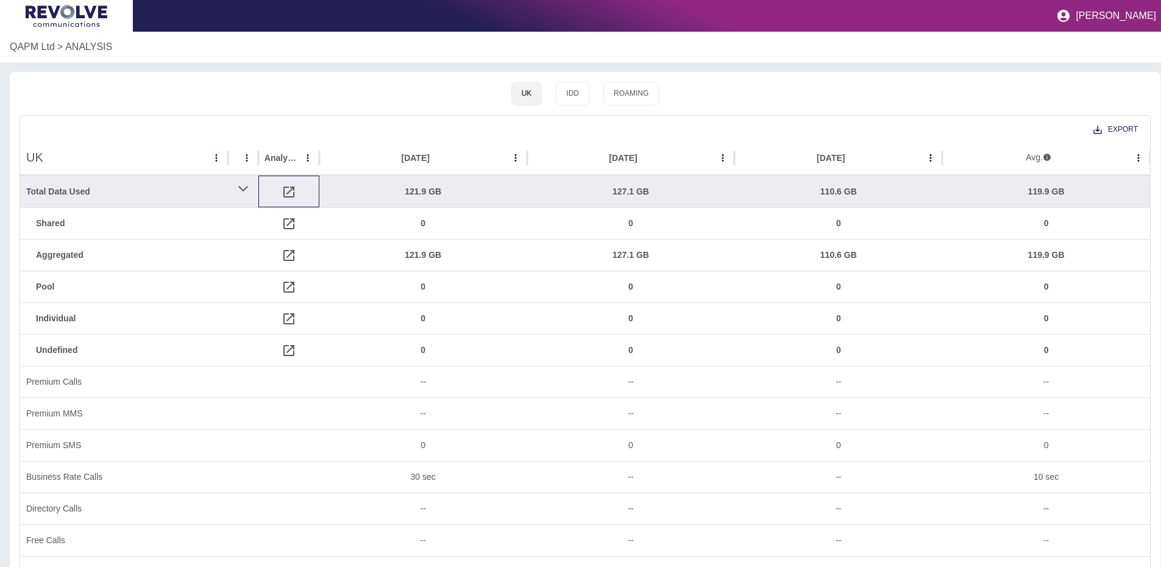
click at [277, 185] on div at bounding box center [288, 192] width 61 height 32
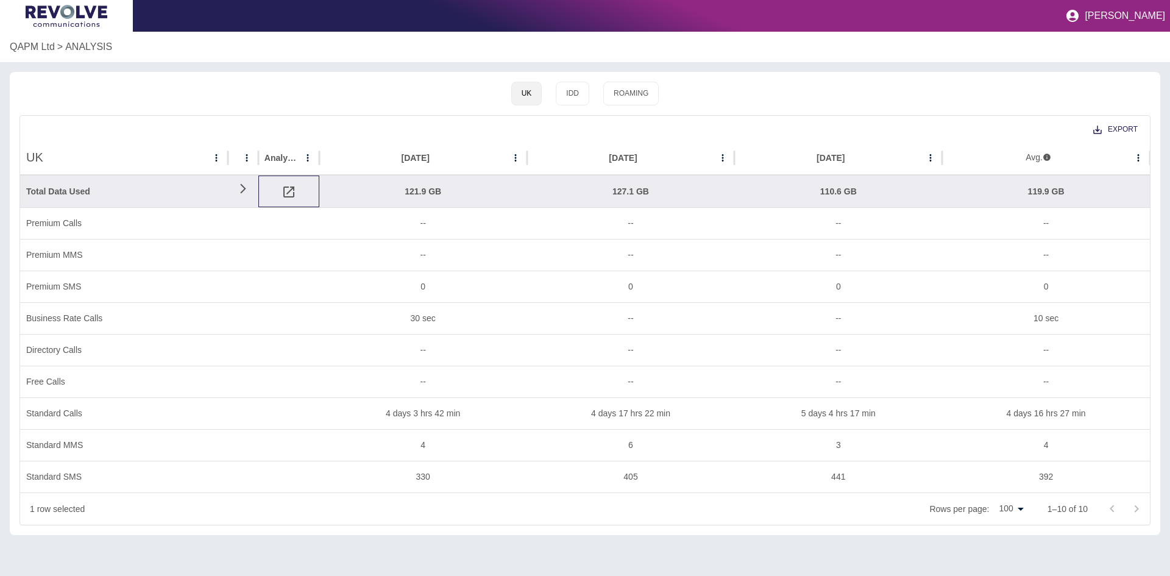
click at [288, 195] on icon at bounding box center [289, 192] width 15 height 15
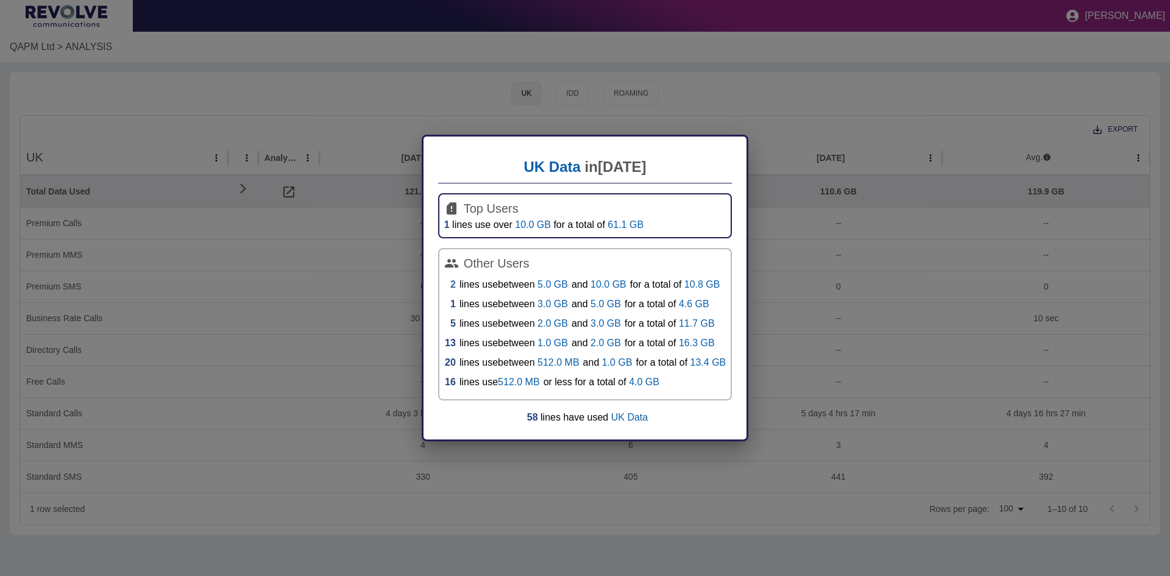
click at [450, 288] on link "2" at bounding box center [452, 284] width 5 height 15
